Goal: Check status: Check status

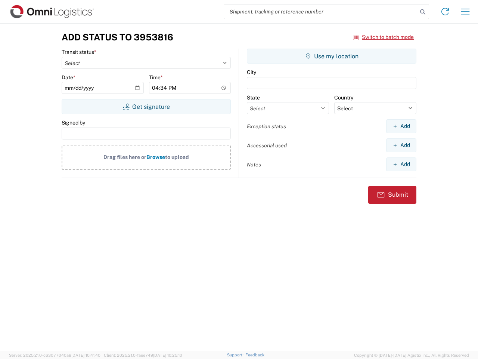
click at [321, 12] on input "search" at bounding box center [321, 11] width 194 height 14
click at [423, 12] on icon at bounding box center [423, 12] width 10 height 10
click at [445, 12] on icon at bounding box center [445, 12] width 12 height 12
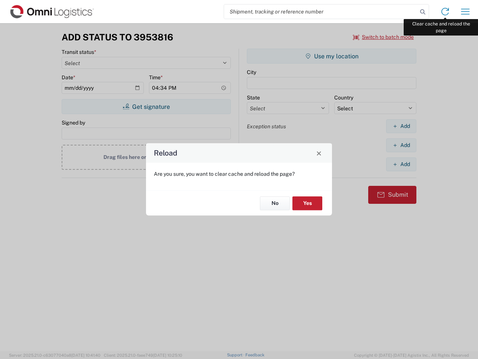
click at [466, 12] on div "Reload Are you sure, you want to clear cache and reload the page? No Yes" at bounding box center [239, 179] width 478 height 359
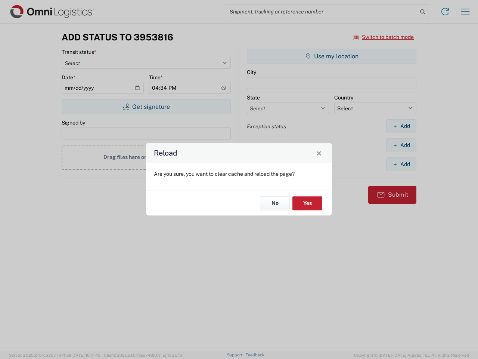
click at [384, 37] on div "Reload Are you sure, you want to clear cache and reload the page? No Yes" at bounding box center [239, 179] width 478 height 359
click at [146, 107] on div "Reload Are you sure, you want to clear cache and reload the page? No Yes" at bounding box center [239, 179] width 478 height 359
click at [332, 56] on div "Reload Are you sure, you want to clear cache and reload the page? No Yes" at bounding box center [239, 179] width 478 height 359
click at [401, 126] on div "Reload Are you sure, you want to clear cache and reload the page? No Yes" at bounding box center [239, 179] width 478 height 359
click at [401, 145] on div "Reload Are you sure, you want to clear cache and reload the page? No Yes" at bounding box center [239, 179] width 478 height 359
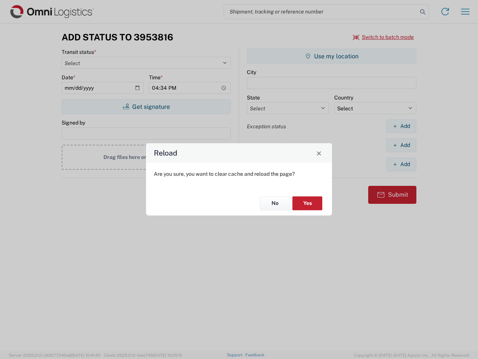
click at [401, 164] on div "Reload Are you sure, you want to clear cache and reload the page? No Yes" at bounding box center [239, 179] width 478 height 359
